Goal: Communication & Community: Answer question/provide support

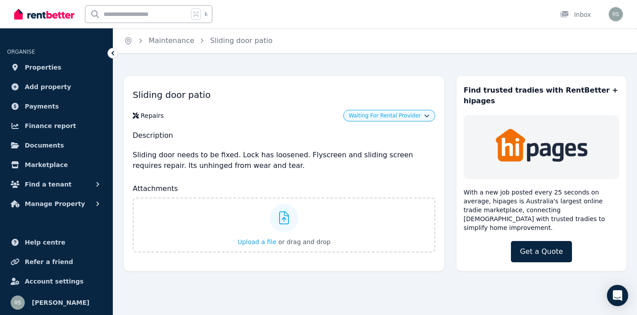
click at [420, 116] on span "Waiting For Rental Provider" at bounding box center [385, 115] width 72 height 7
click at [304, 93] on h1 "Sliding door patio" at bounding box center [284, 94] width 303 height 19
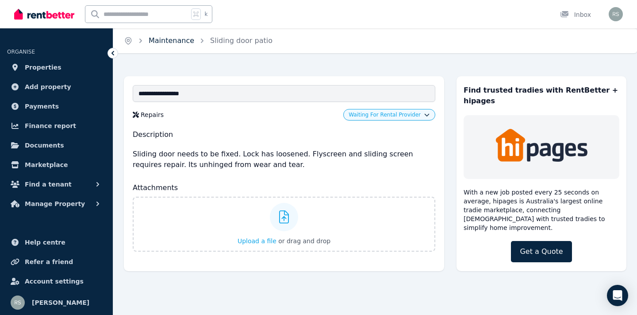
click at [169, 39] on link "Maintenance" at bounding box center [172, 40] width 46 height 8
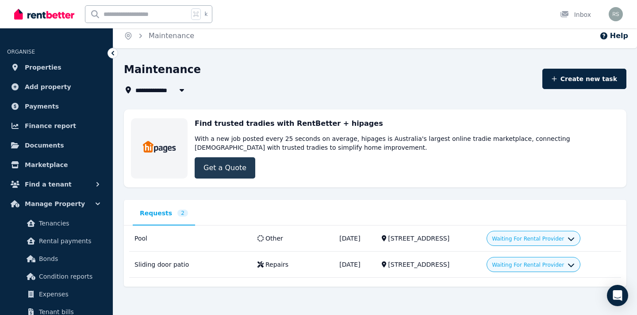
scroll to position [5, 0]
click at [563, 13] on icon at bounding box center [565, 14] width 8 height 6
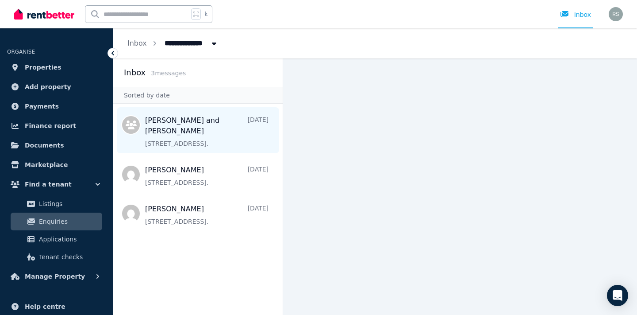
click at [191, 123] on span "Message list" at bounding box center [197, 130] width 169 height 46
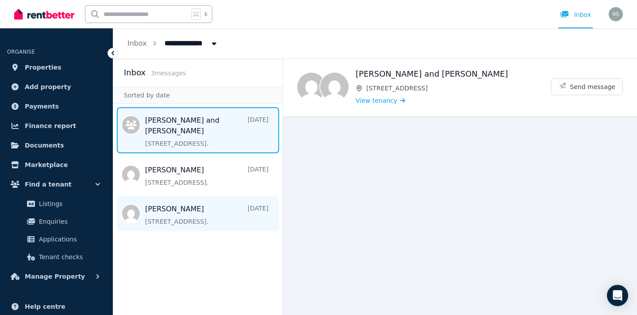
click at [175, 219] on span "Message list" at bounding box center [197, 213] width 169 height 35
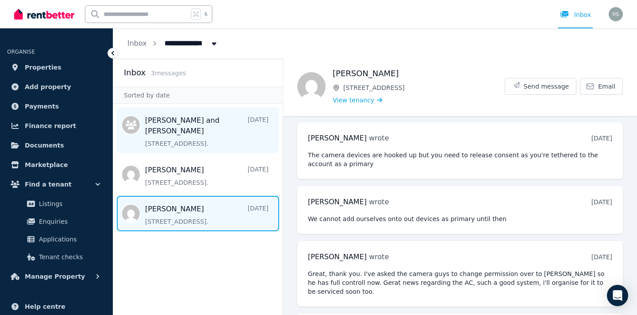
click at [212, 132] on span "Message list" at bounding box center [197, 130] width 169 height 46
